Goal: Complete application form

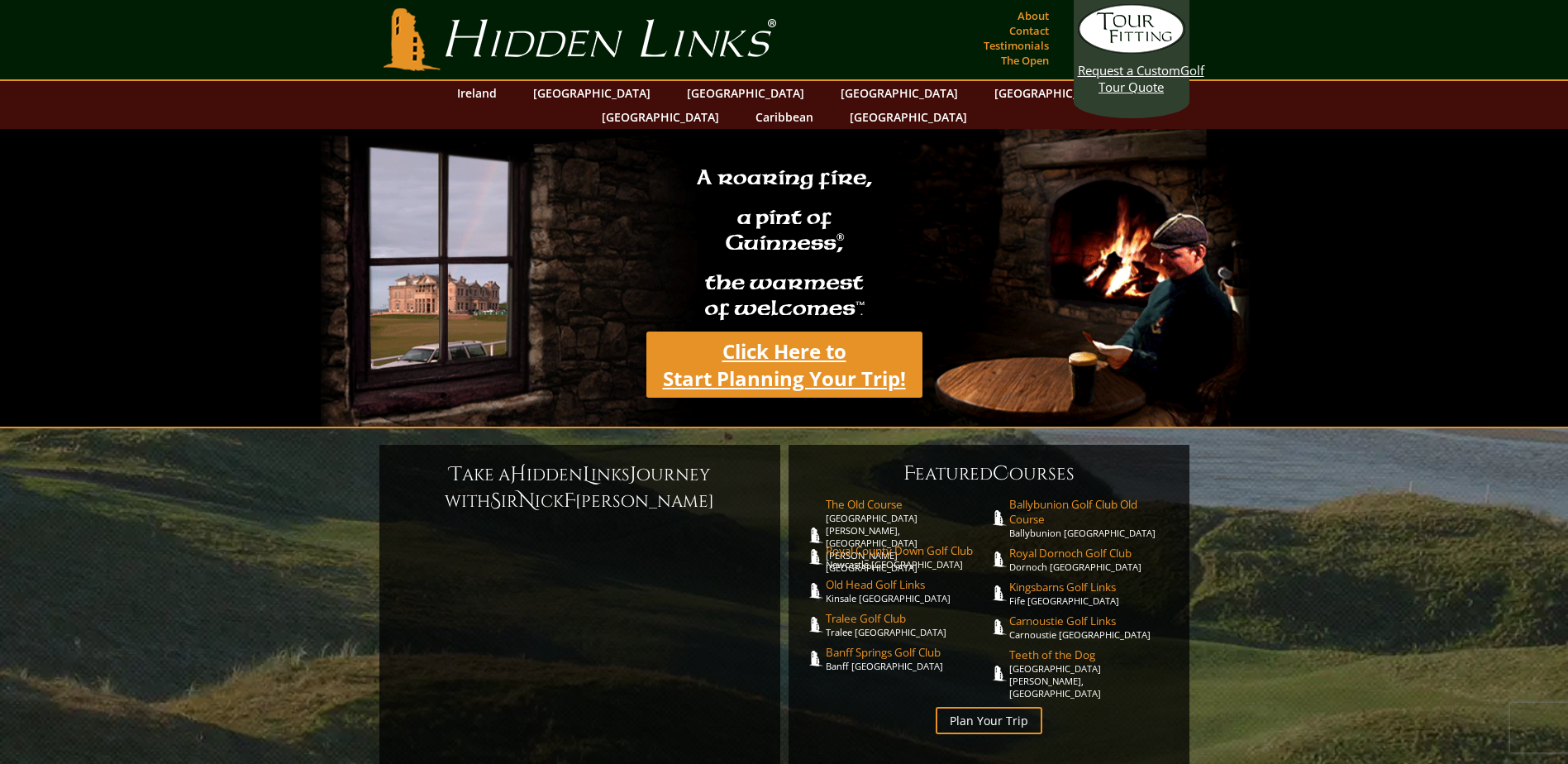
click at [789, 348] on link "Click Here to Start Planning Your Trip!" at bounding box center [784, 365] width 277 height 66
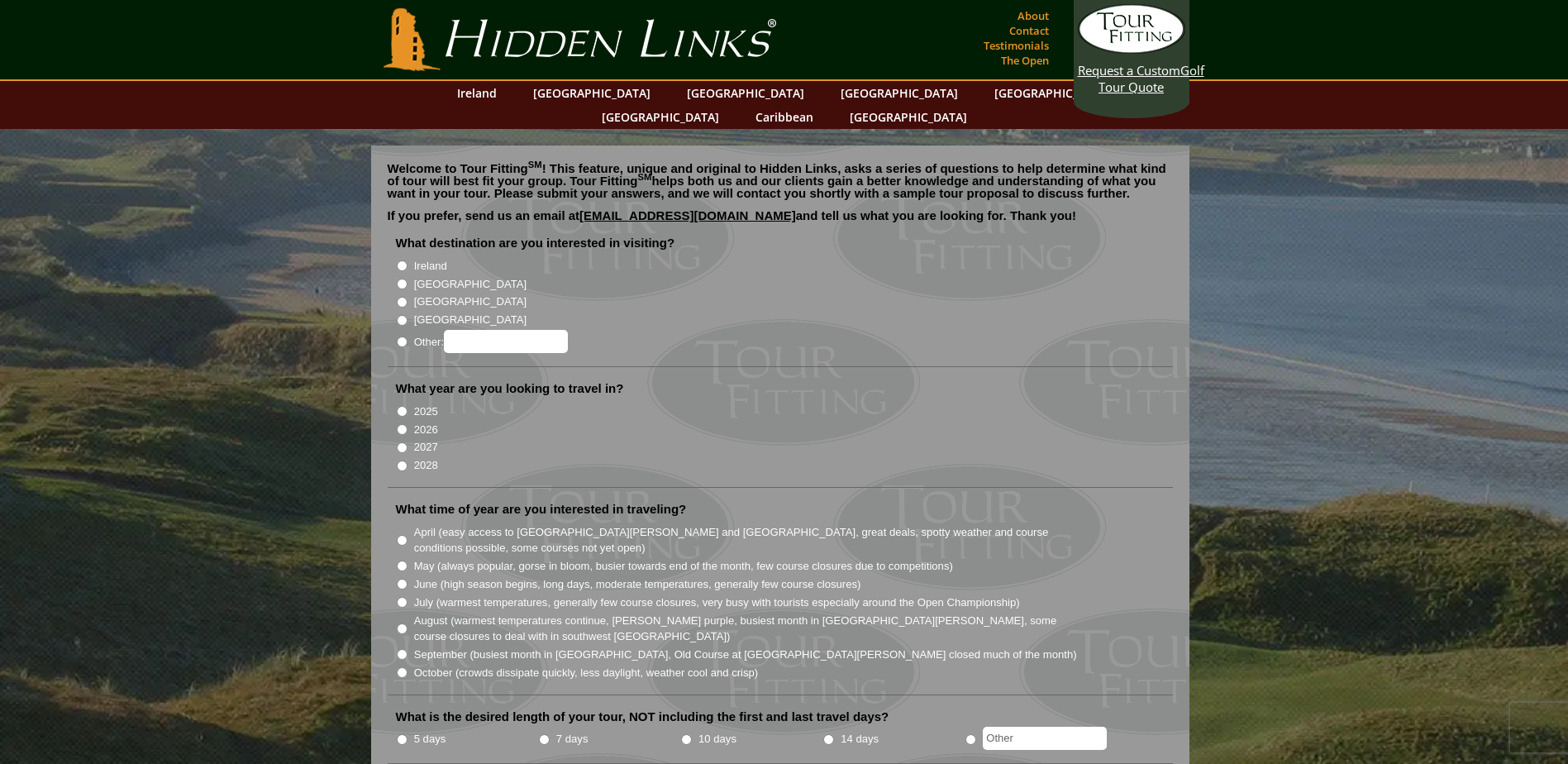
click at [402, 261] on input "Ireland" at bounding box center [402, 266] width 11 height 11
radio input "true"
click at [398, 425] on input "2026" at bounding box center [402, 430] width 11 height 11
radio input "true"
click at [405, 561] on input "May (always popular, gorse in bloom, busier towards end of the month, few cours…" at bounding box center [402, 566] width 11 height 11
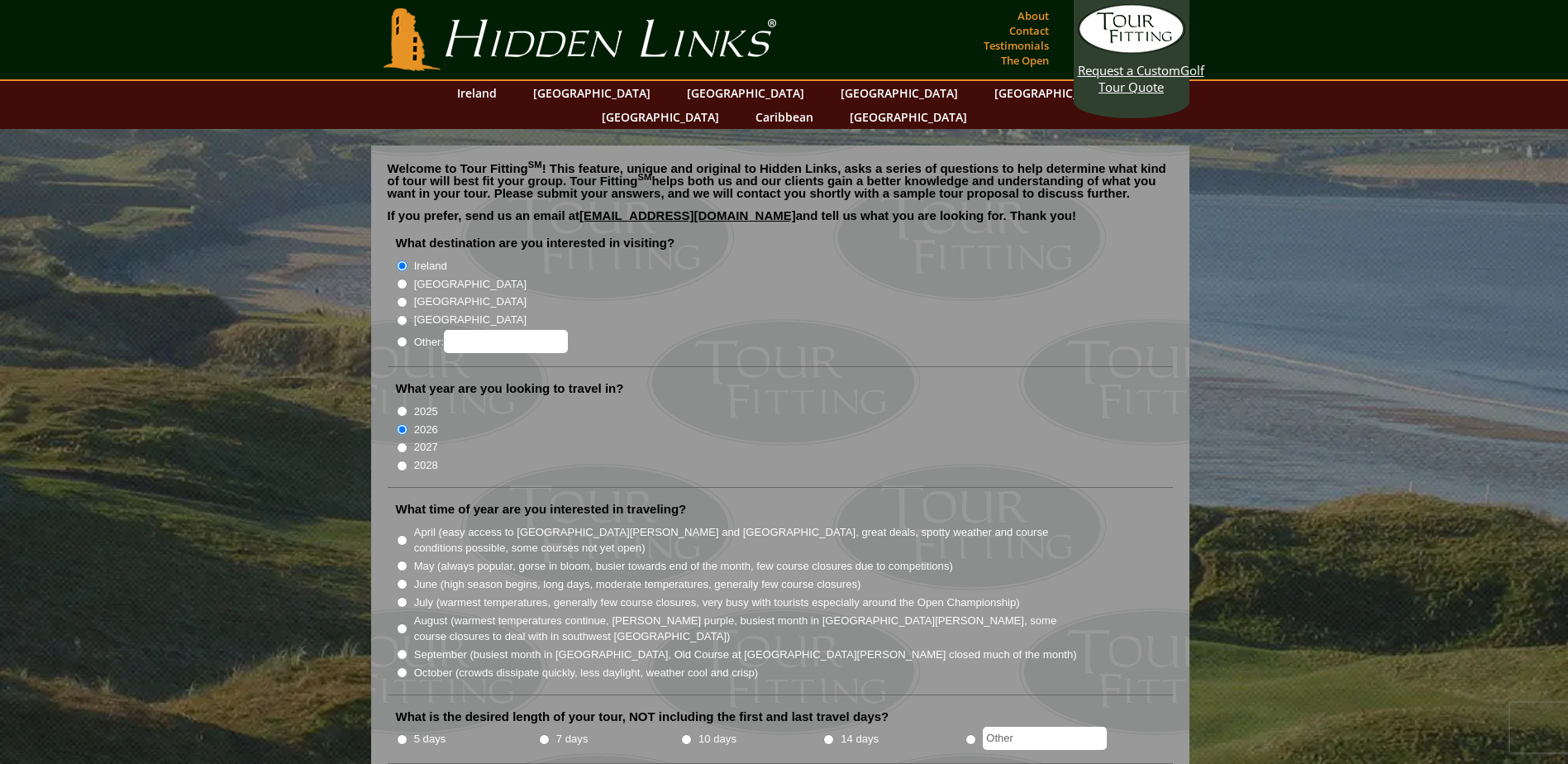
radio input "true"
click at [402, 734] on input "5 days" at bounding box center [402, 739] width 11 height 11
radio input "true"
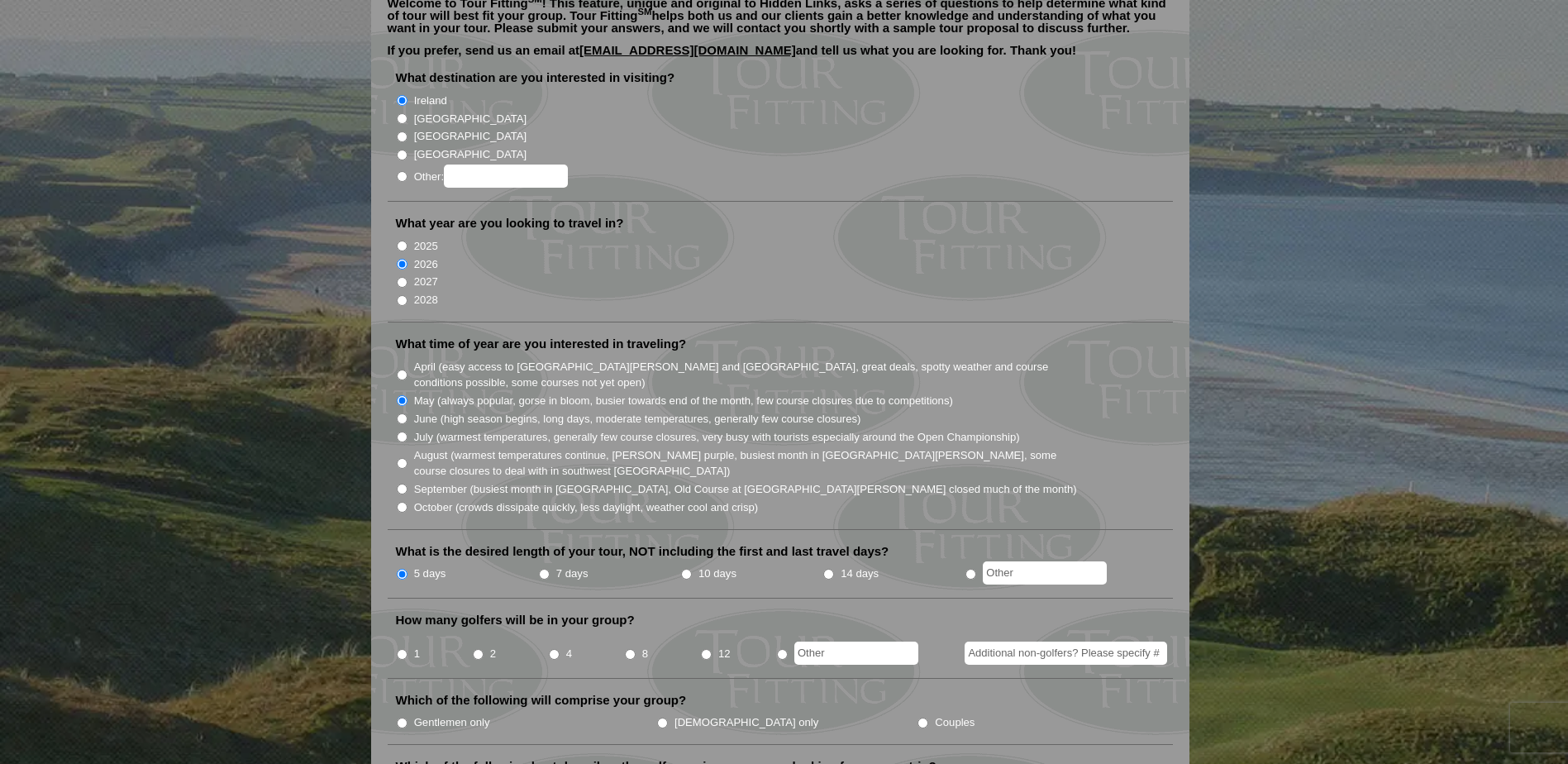
scroll to position [248, 0]
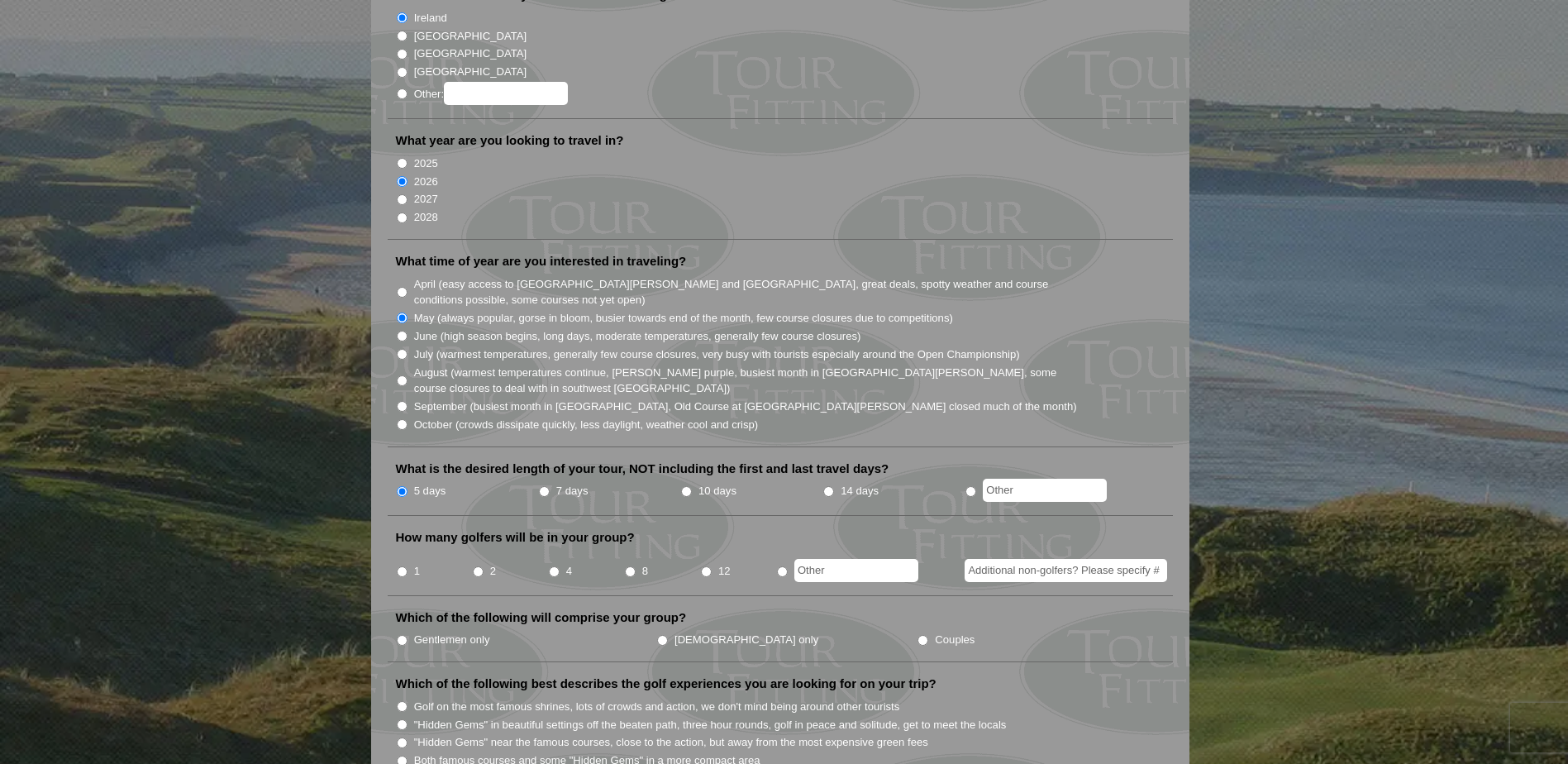
click at [400, 567] on input "1" at bounding box center [402, 572] width 11 height 11
radio input "true"
click at [403, 635] on input "Gentlemen only" at bounding box center [402, 640] width 11 height 11
radio input "true"
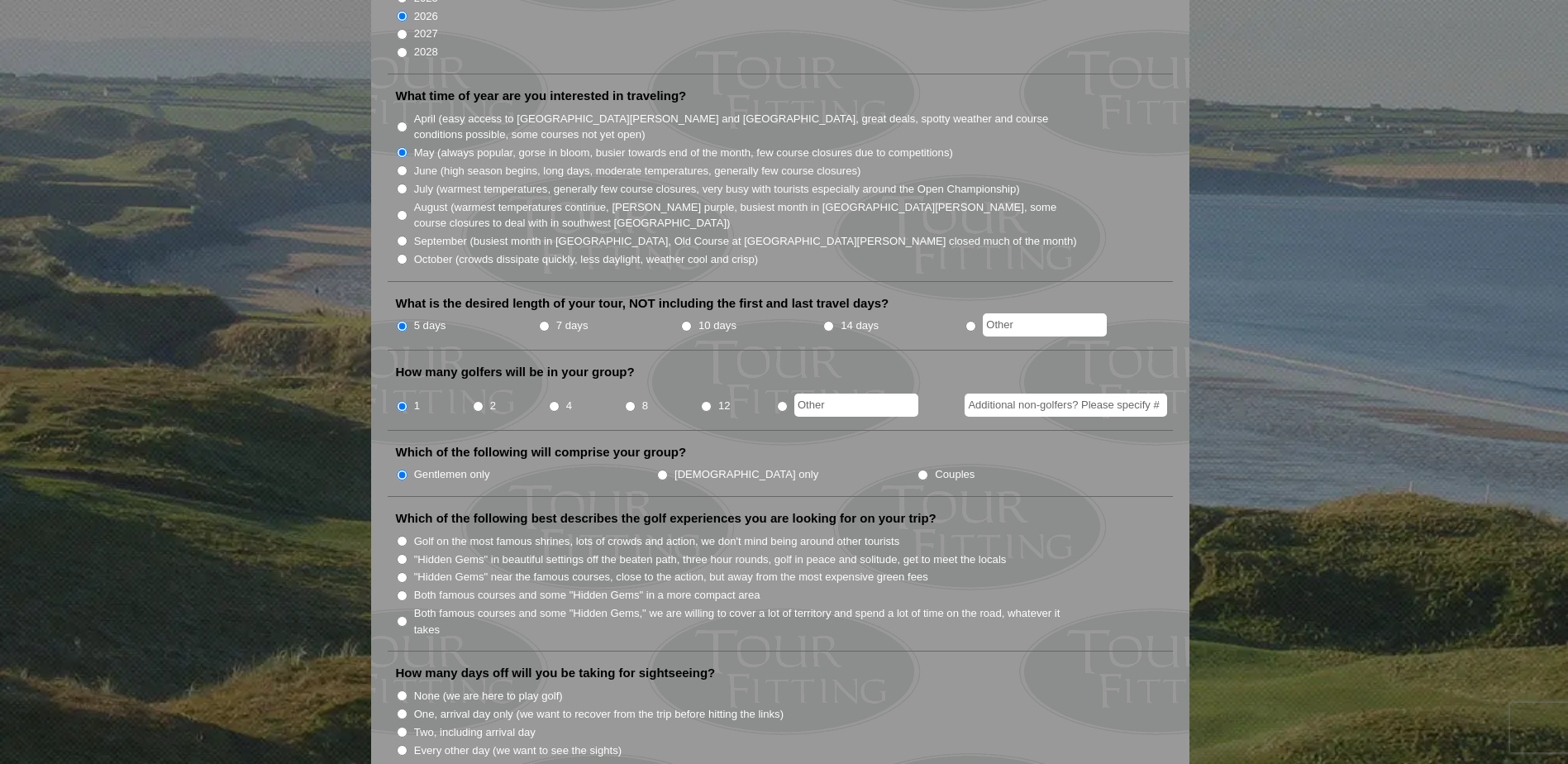
scroll to position [497, 0]
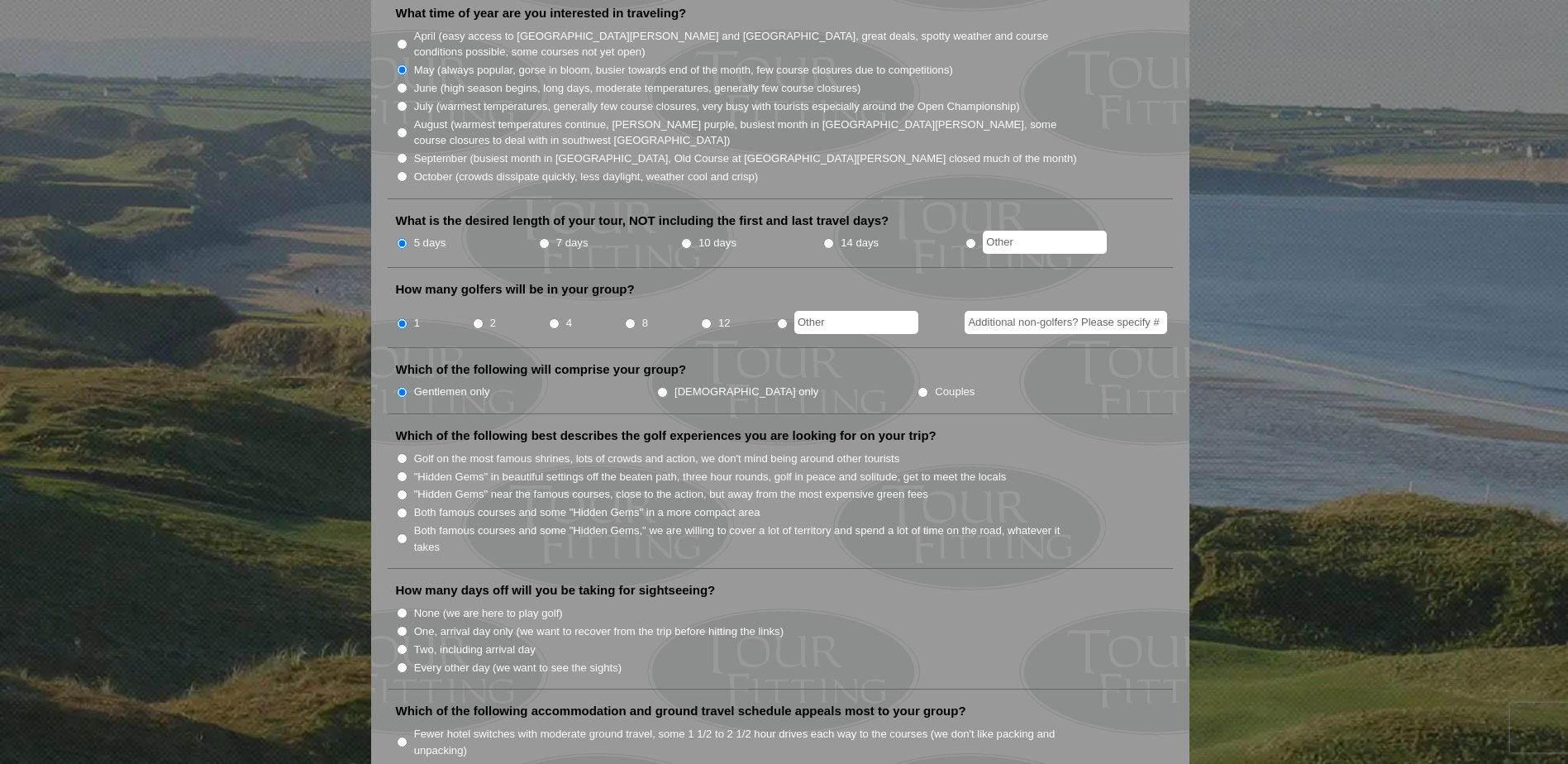
click at [403, 534] on input "Both famous courses and some "Hidden Gems," we are willing to cover a lot of te…" at bounding box center [402, 539] width 11 height 11
radio input "true"
click at [402, 608] on input "None (we are here to play golf)" at bounding box center [402, 613] width 11 height 11
radio input "true"
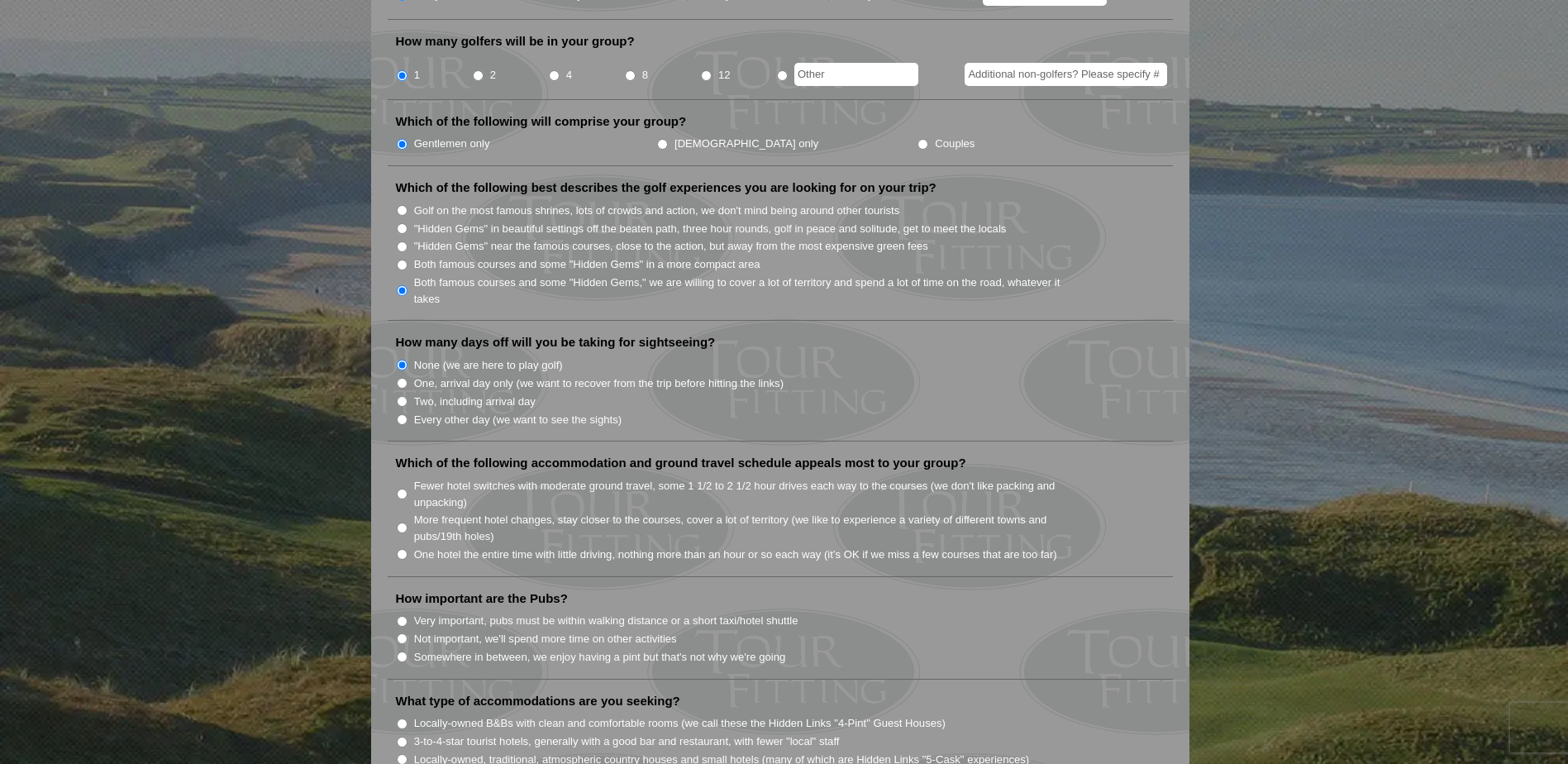
scroll to position [910, 0]
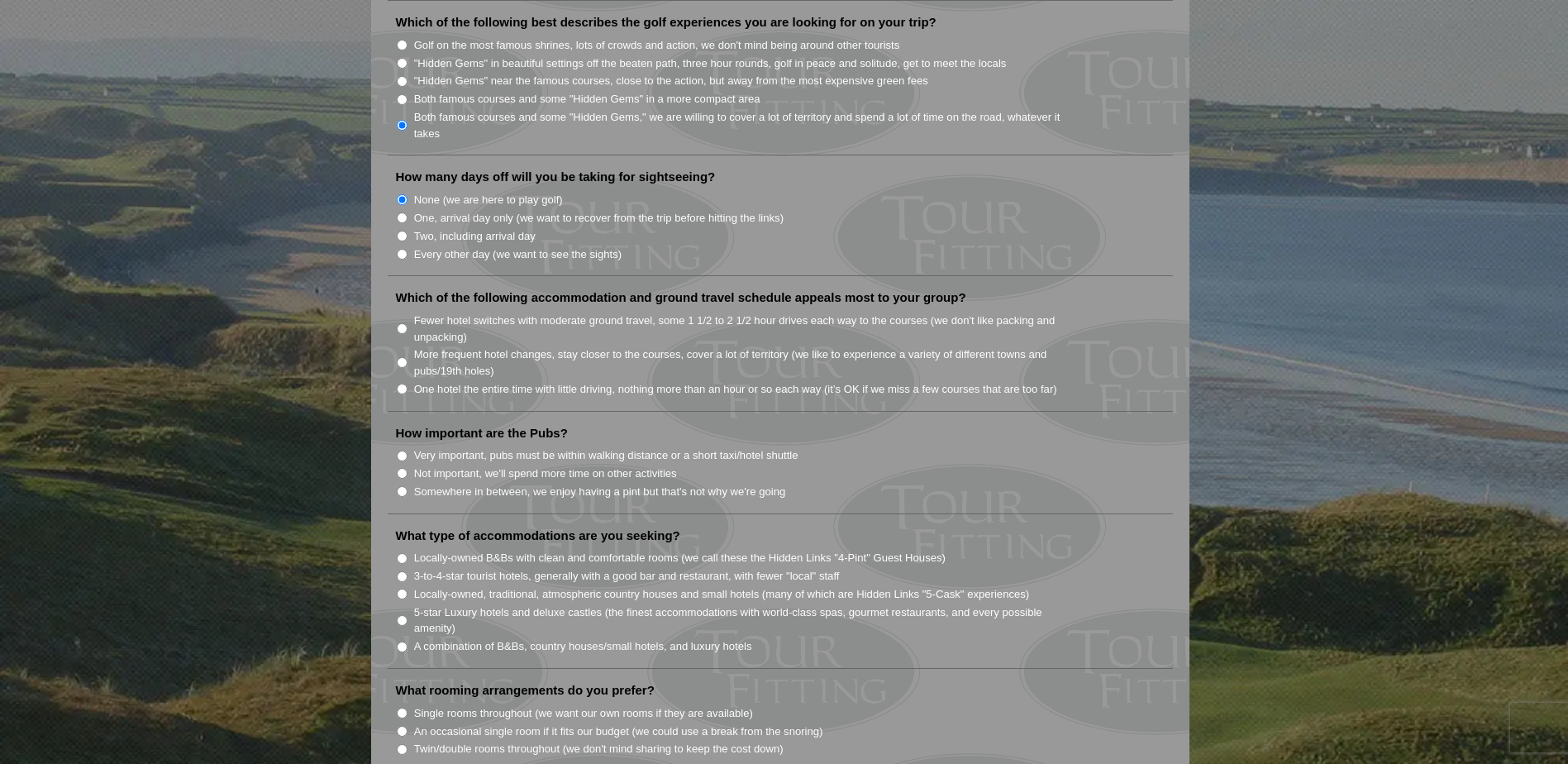
click at [406, 357] on input "More frequent hotel changes, stay closer to the courses, cover a lot of territo…" at bounding box center [402, 362] width 11 height 11
radio input "true"
click at [399, 486] on input "Somewhere in between, we enjoy having a pint but that's not why we're going" at bounding box center [402, 492] width 11 height 11
radio input "true"
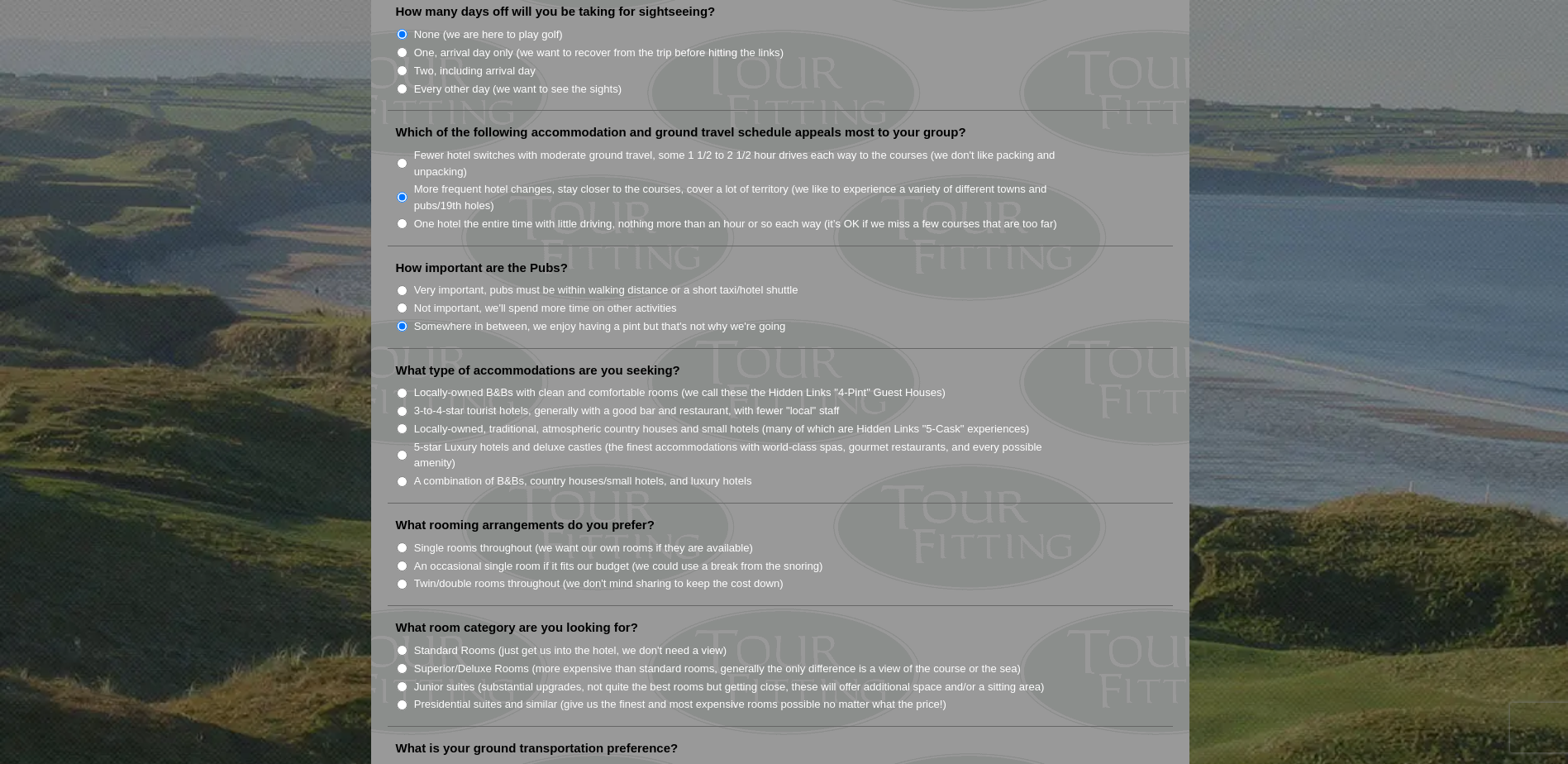
scroll to position [1158, 0]
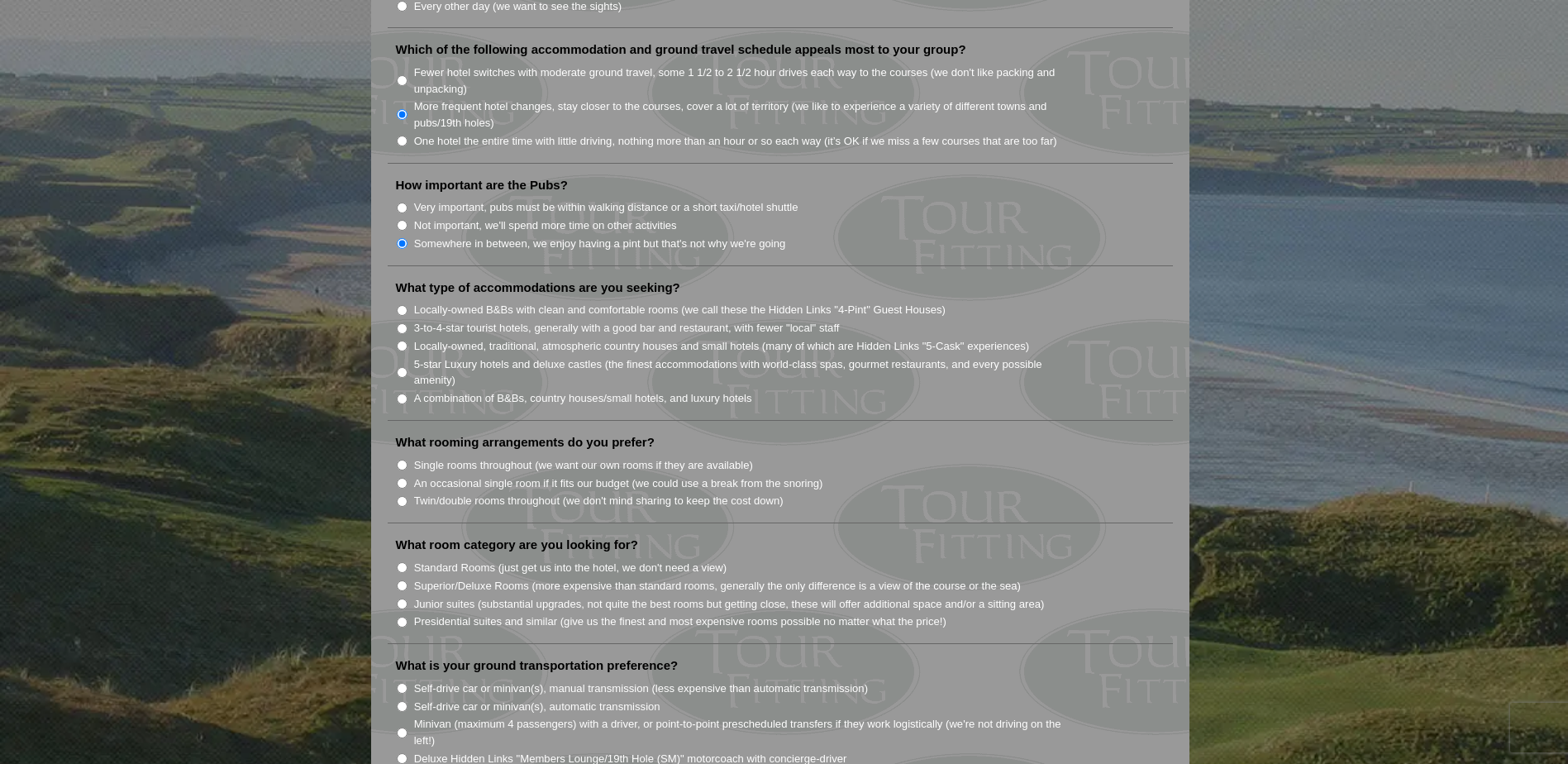
click at [402, 393] on input "A combination of B&Bs, country houses/small hotels, and luxury hotels" at bounding box center [402, 398] width 11 height 11
radio input "true"
click at [402, 460] on input "Single rooms throughout (we want our own rooms if they are available)" at bounding box center [402, 465] width 11 height 11
radio input "true"
click at [403, 563] on input "Standard Rooms (just get us into the hotel, we don't need a view)" at bounding box center [402, 568] width 11 height 11
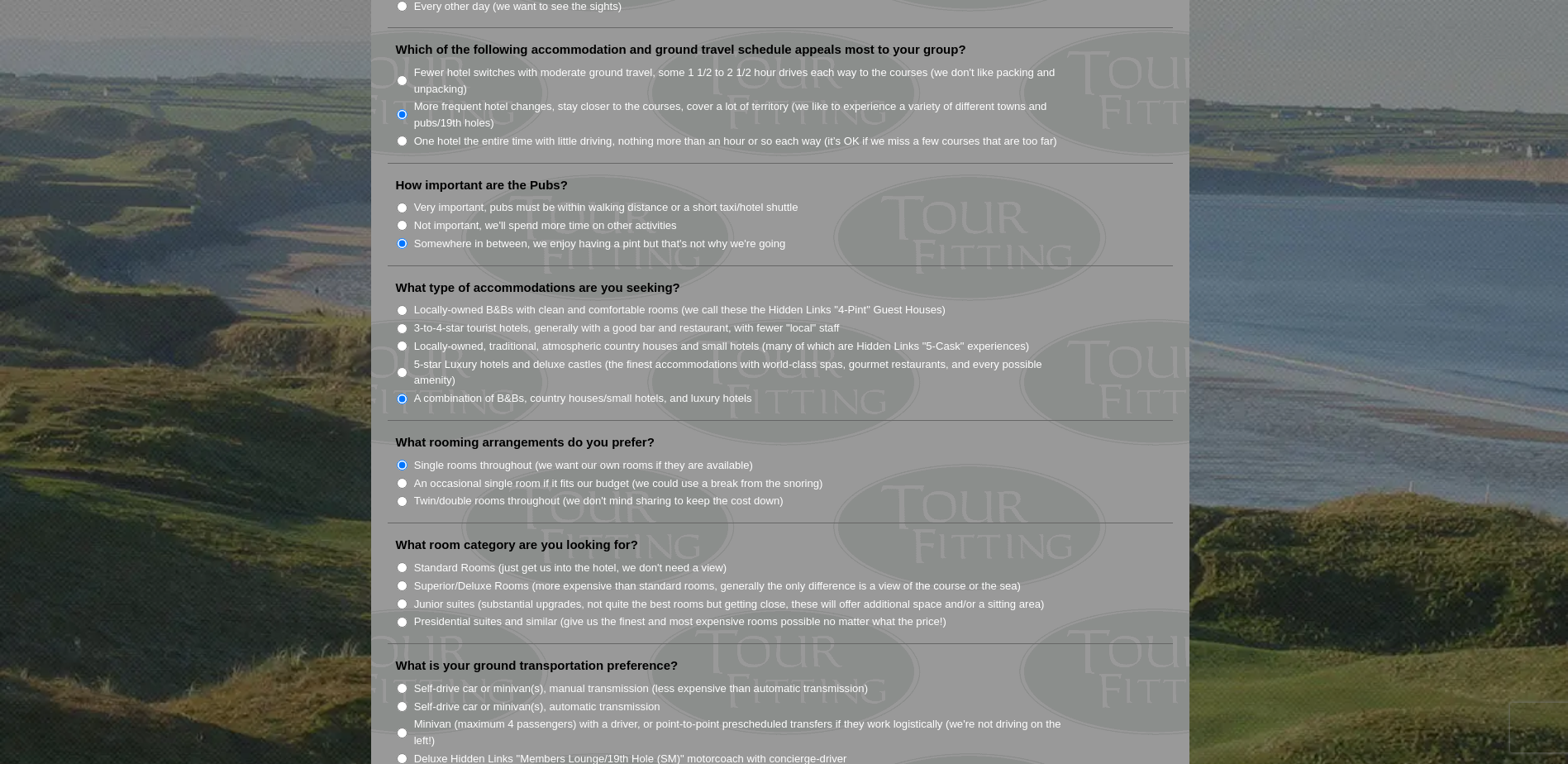
radio input "true"
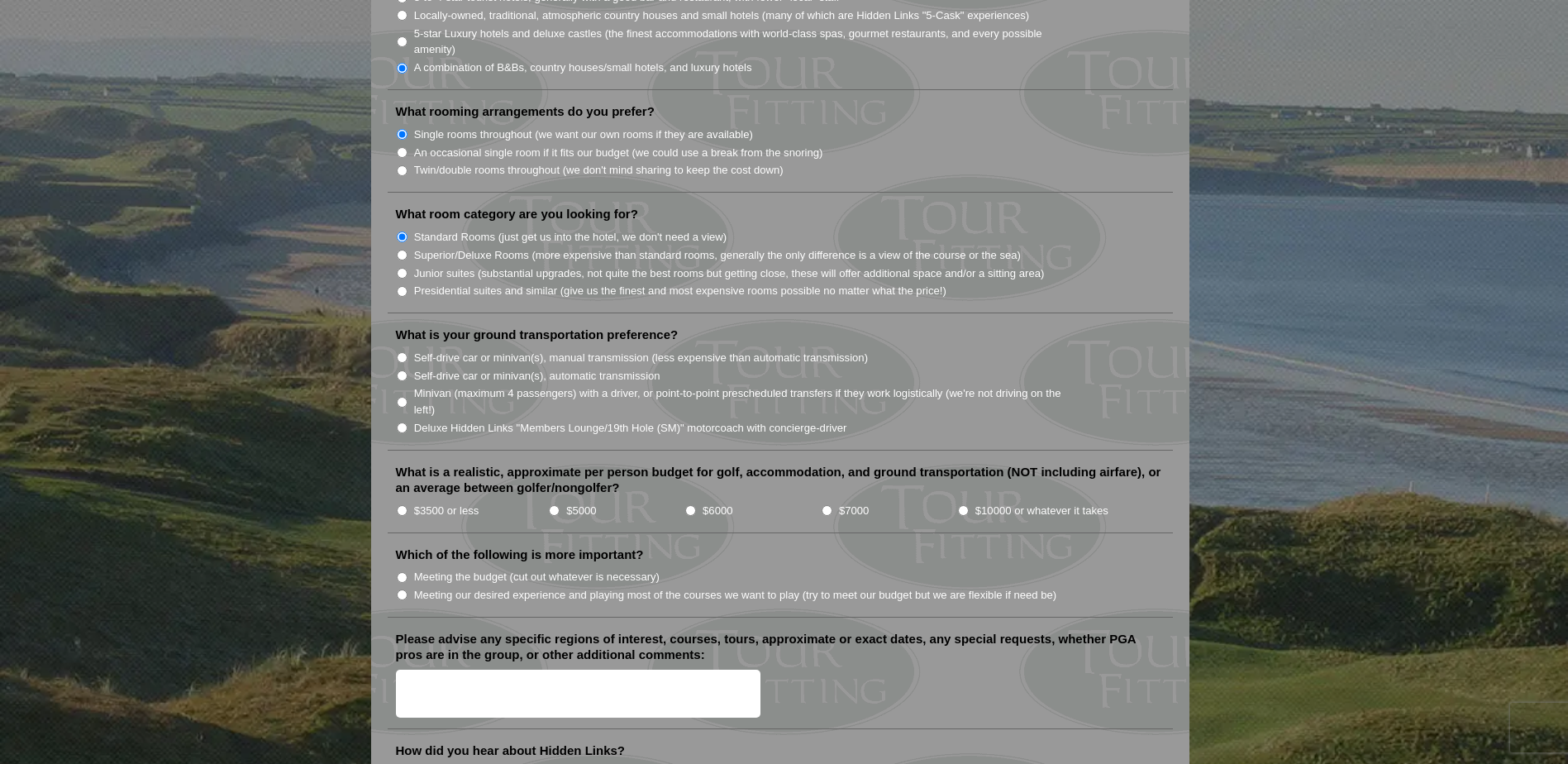
click at [405, 352] on input "Self-drive car or minivan(s), manual transmission (less expensive than automati…" at bounding box center [402, 357] width 11 height 11
radio input "true"
click at [555, 505] on input "$5000" at bounding box center [554, 510] width 11 height 11
radio input "true"
click at [397, 590] on input "Meeting our desired experience and playing most of the courses we want to play …" at bounding box center [402, 595] width 11 height 11
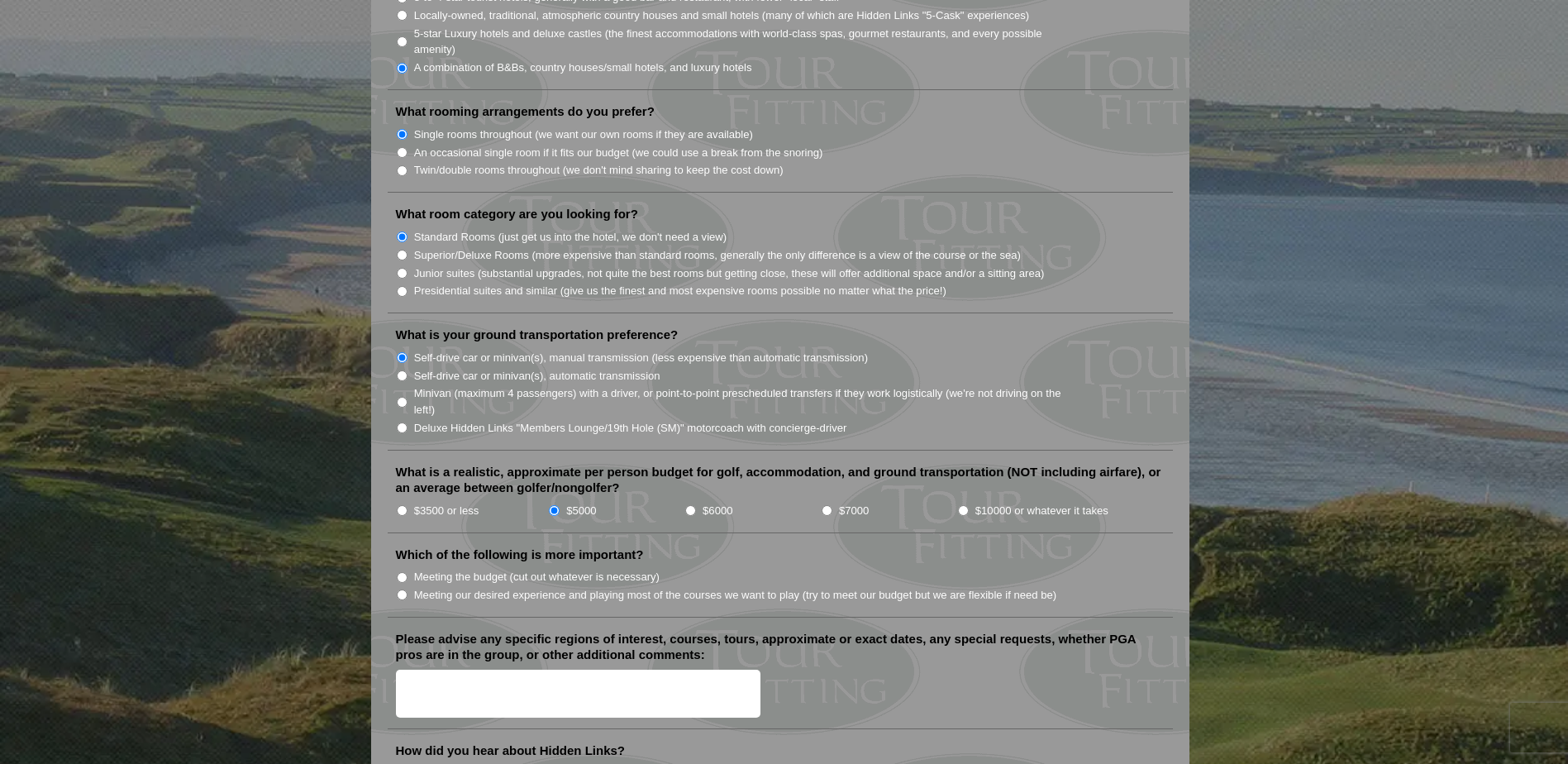
radio input "true"
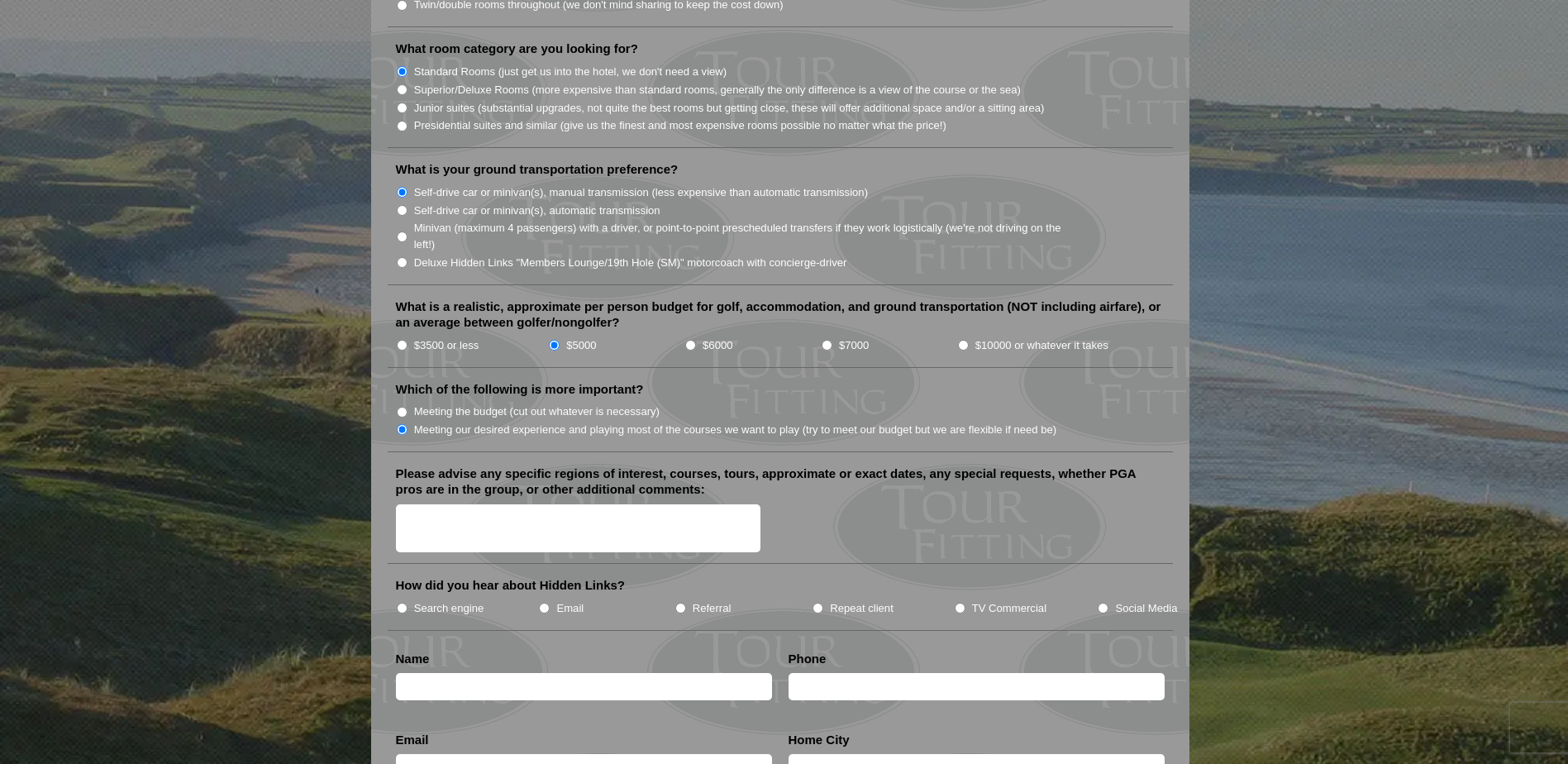
scroll to position [1737, 0]
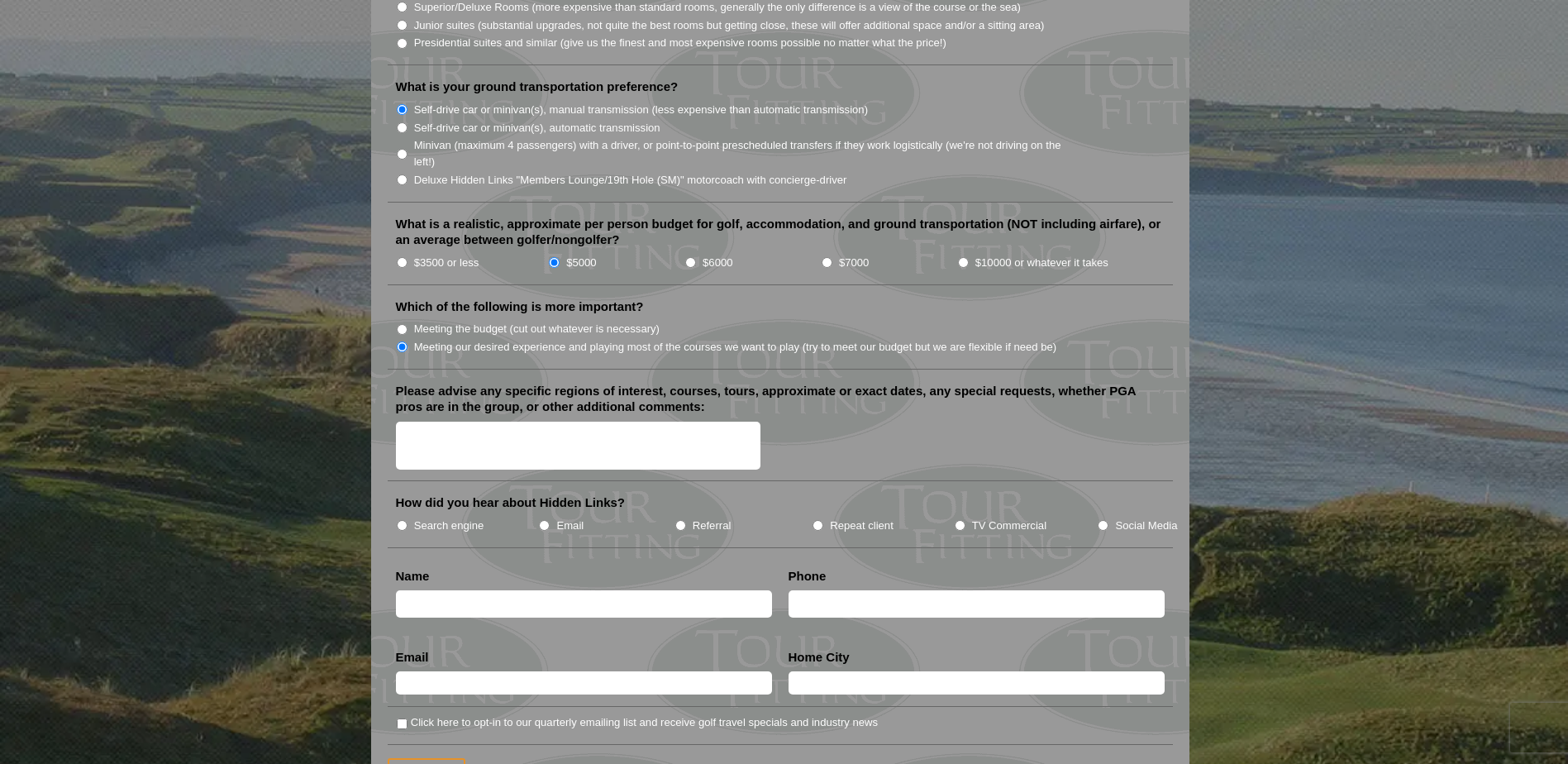
click at [435, 518] on label "Search engine" at bounding box center [449, 526] width 70 height 17
click at [408, 520] on input "Search engine" at bounding box center [402, 525] width 11 height 11
radio input "true"
